Goal: Task Accomplishment & Management: Manage account settings

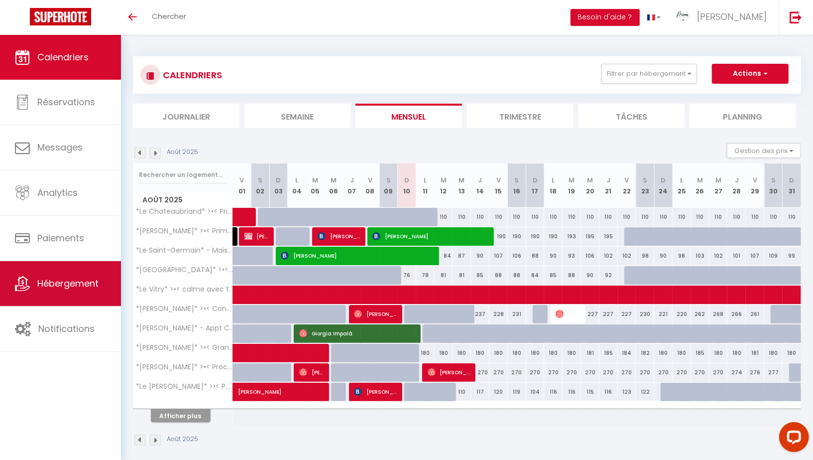
click at [70, 287] on span "Hébergement" at bounding box center [67, 283] width 61 height 12
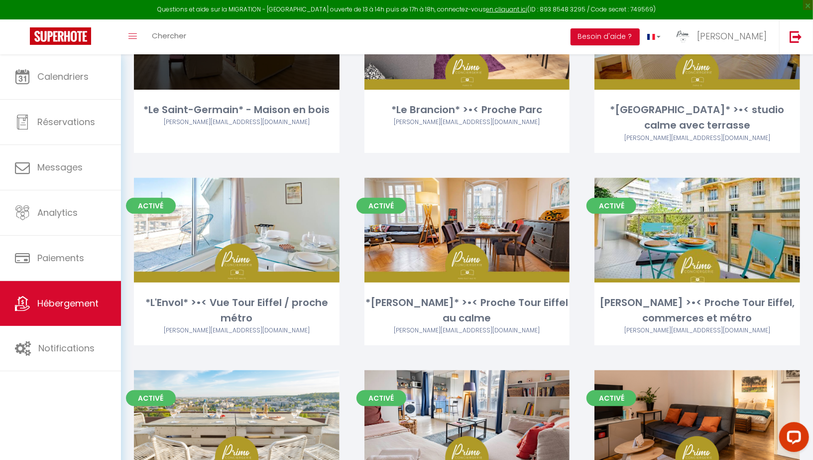
scroll to position [290, 0]
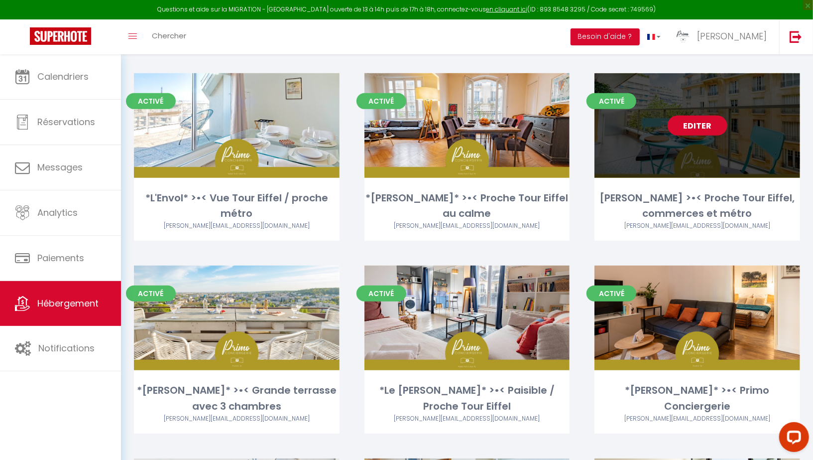
click at [703, 122] on link "Editer" at bounding box center [698, 126] width 60 height 20
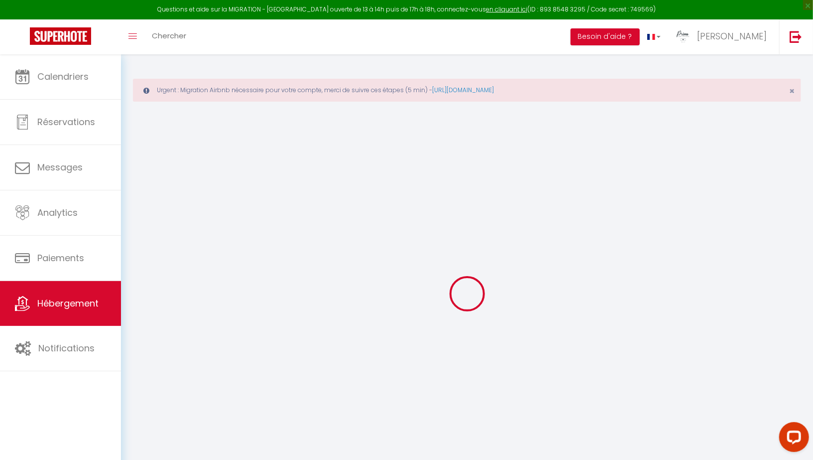
select select "+ 3 %"
select select
checkbox input "false"
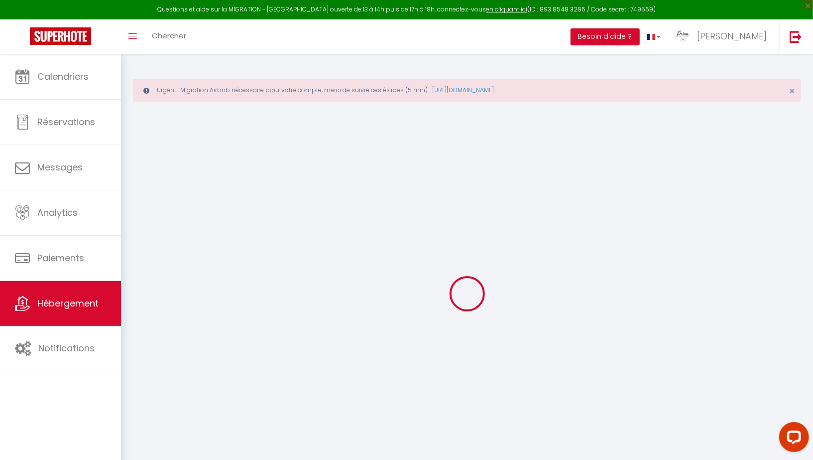
checkbox input "false"
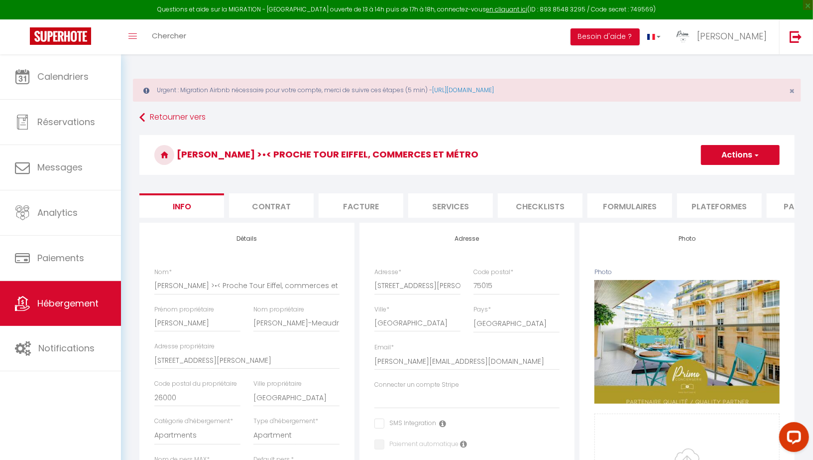
click at [705, 216] on li "Plateformes" at bounding box center [719, 205] width 85 height 24
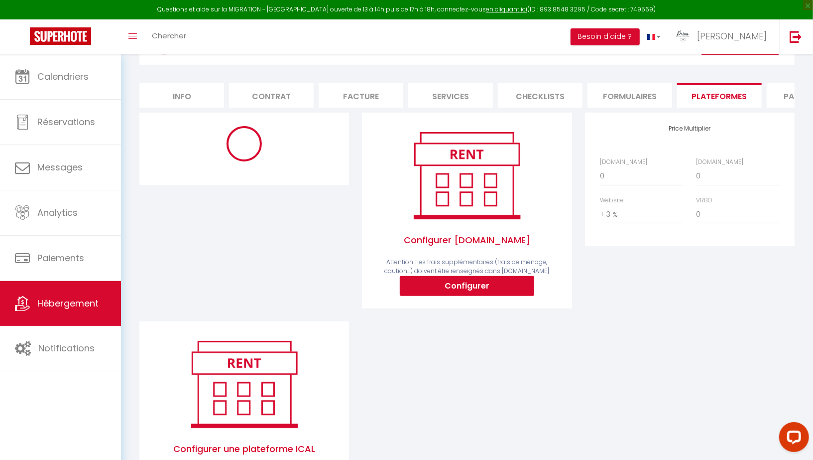
scroll to position [112, 0]
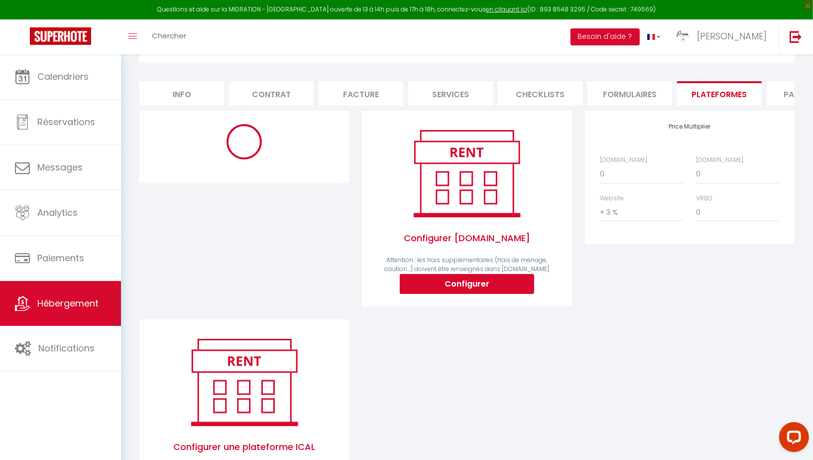
select select "5939-883996887872895681"
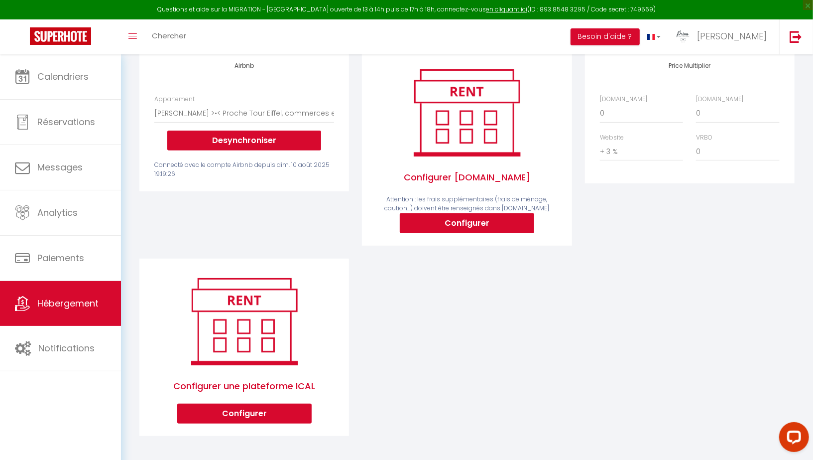
scroll to position [0, 0]
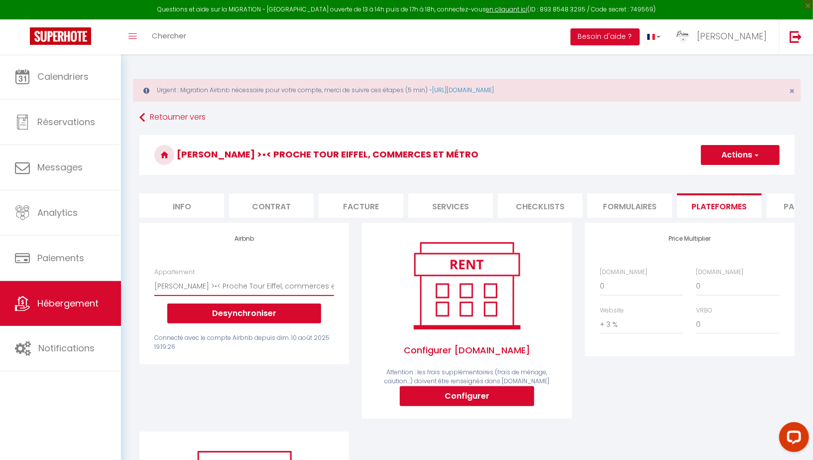
click at [227, 279] on select "Le Martin >•< Duplex / proche métro et commerces - simon.fourreau@primoconcierg…" at bounding box center [244, 285] width 180 height 19
